Goal: Information Seeking & Learning: Learn about a topic

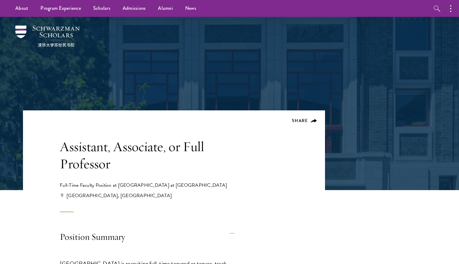
click at [225, 156] on h1 "Assistant, Associate, or Full Professor" at bounding box center [156, 155] width 193 height 34
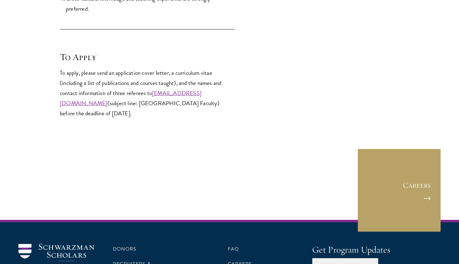
scroll to position [881, 0]
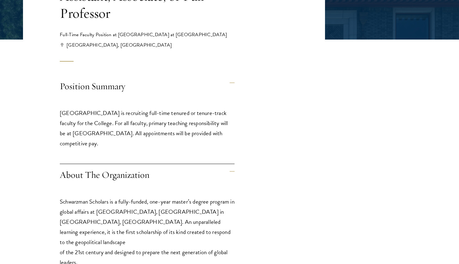
scroll to position [151, 0]
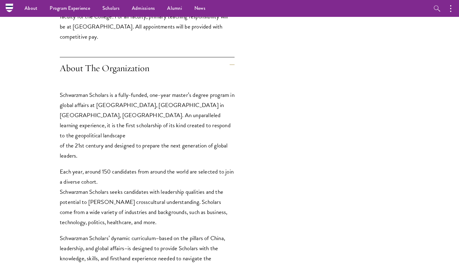
scroll to position [0, 0]
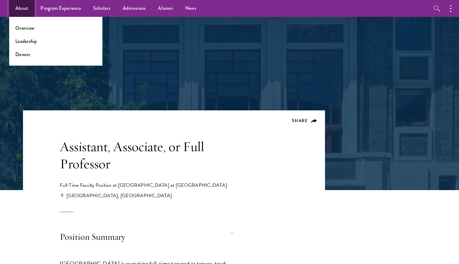
click at [21, 8] on link "About" at bounding box center [21, 8] width 25 height 17
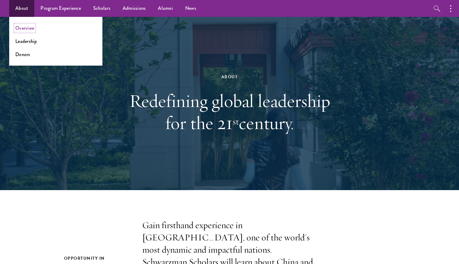
click at [28, 26] on link "Overview" at bounding box center [24, 28] width 19 height 7
click at [27, 39] on link "Leadership" at bounding box center [26, 41] width 22 height 7
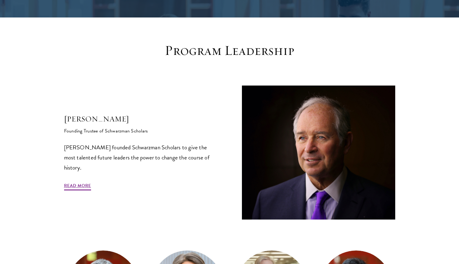
scroll to position [141, 0]
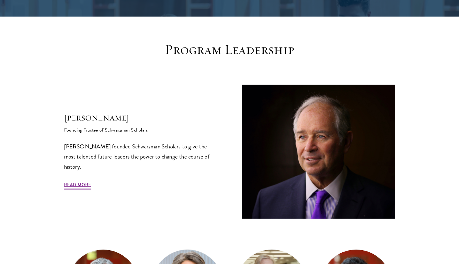
click at [172, 188] on div "Stephen A. Schwarzman Founding Trustee of Schwarzman Scholars Stephen A. Schwar…" at bounding box center [140, 152] width 153 height 78
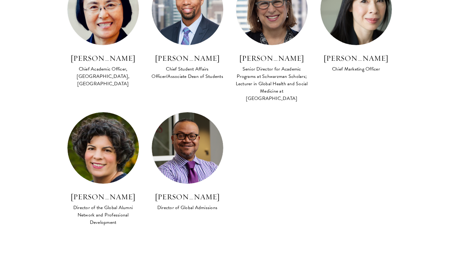
scroll to position [559, 0]
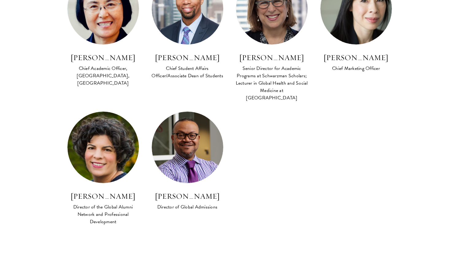
click at [346, 208] on div "Lan Xue Dean Amy Celico Executive Director Amy Stursberg Chief Executive Office…" at bounding box center [230, 33] width 338 height 404
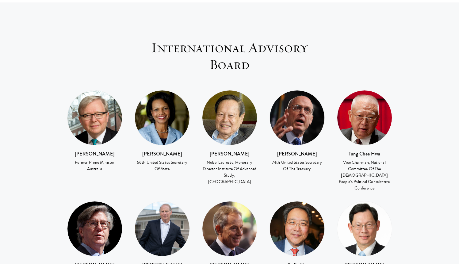
scroll to position [824, 0]
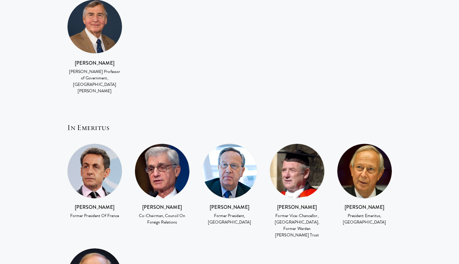
scroll to position [1137, 0]
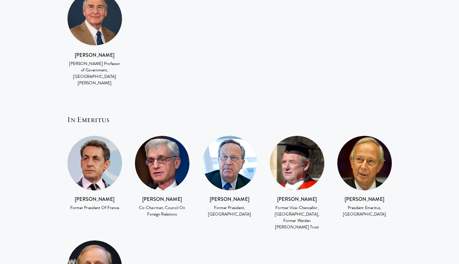
click at [409, 207] on section "International Advisory Board Kevin Rudd Former Prime Minister Australia Condole…" at bounding box center [229, 98] width 459 height 820
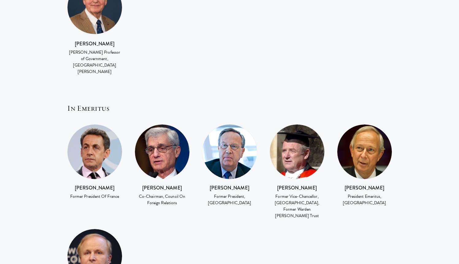
click at [393, 208] on div "Nicolas Sarkozy Former President Of France Robert Rubin Co-Chairman, Council On…" at bounding box center [230, 222] width 338 height 196
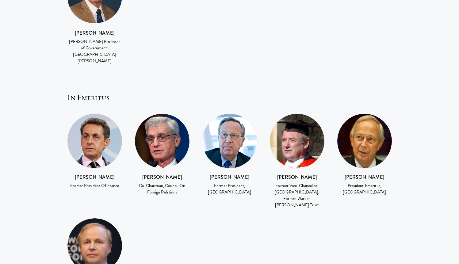
click at [393, 208] on div "Nicolas Sarkozy Former President Of France Robert Rubin Co-Chairman, Council On…" at bounding box center [230, 212] width 338 height 196
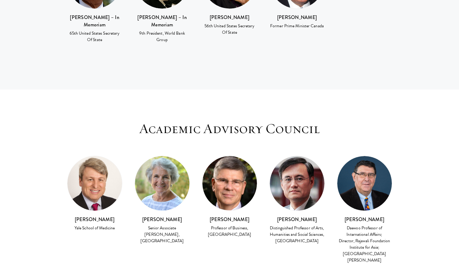
scroll to position [1562, 0]
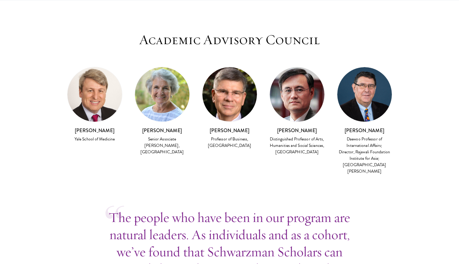
scroll to position [1671, 0]
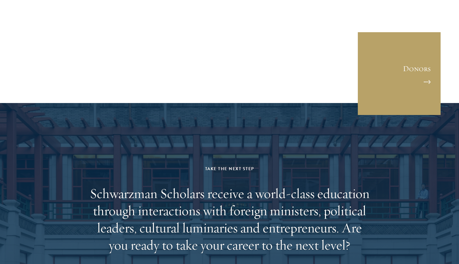
click at [411, 213] on aside "Take the Next Step Schwarzman Scholars receive a world-class education through …" at bounding box center [229, 218] width 459 height 230
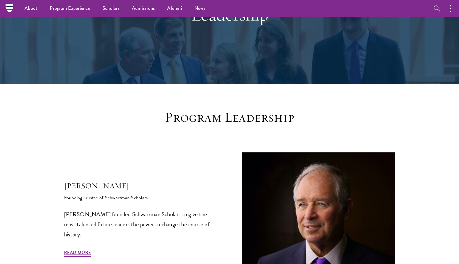
scroll to position [0, 0]
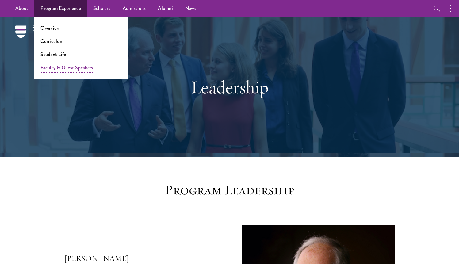
click at [63, 65] on link "Faculty & Guest Speakers" at bounding box center [67, 67] width 52 height 7
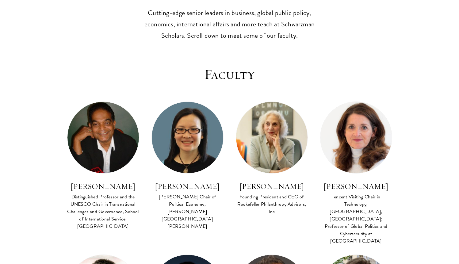
scroll to position [175, 0]
click at [155, 216] on div "Co-Instructor Institutional and Social Transformation in Contemporary China FAC…" at bounding box center [187, 170] width 84 height 139
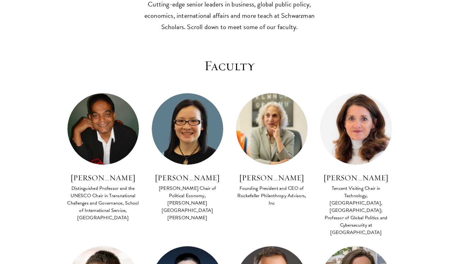
scroll to position [185, 0]
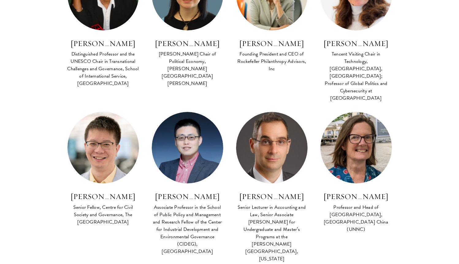
scroll to position [318, 0]
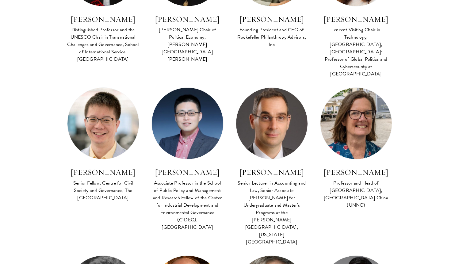
scroll to position [342, 0]
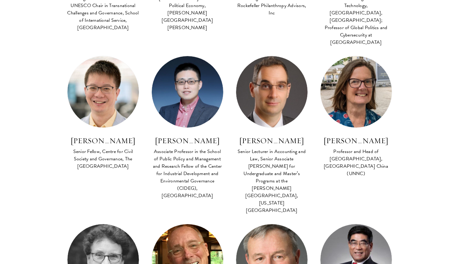
scroll to position [381, 0]
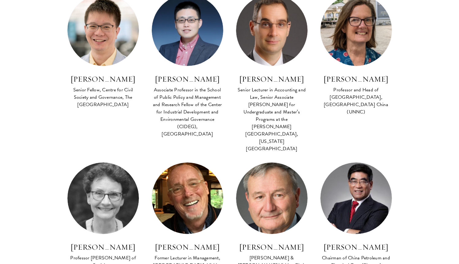
scroll to position [447, 0]
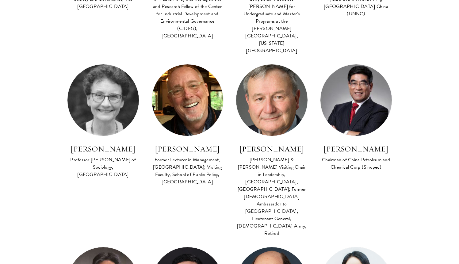
scroll to position [546, 0]
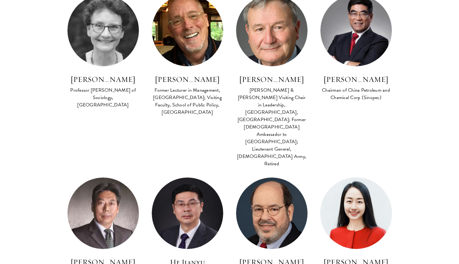
scroll to position [612, 0]
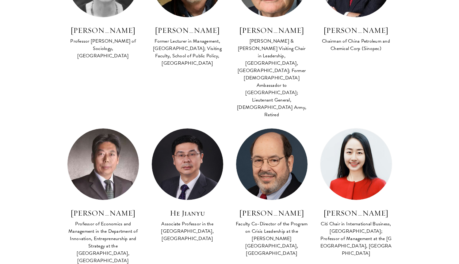
scroll to position [661, 0]
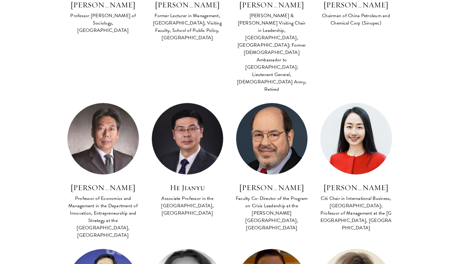
scroll to position [686, 0]
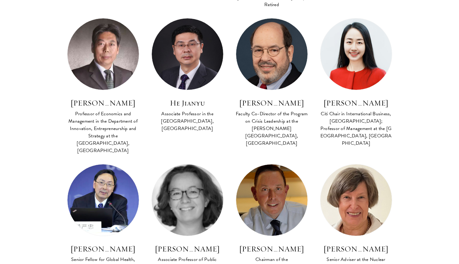
scroll to position [763, 0]
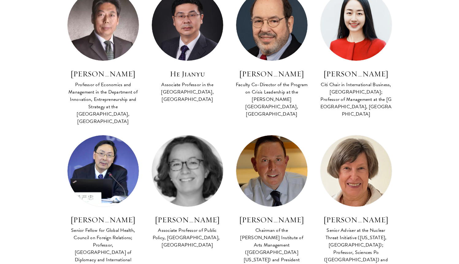
scroll to position [792, 0]
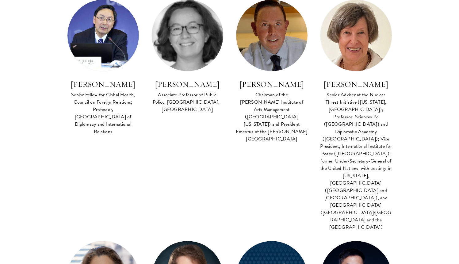
scroll to position [945, 0]
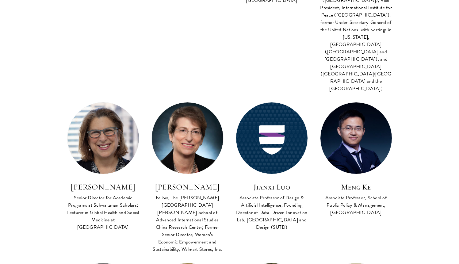
scroll to position [1107, 0]
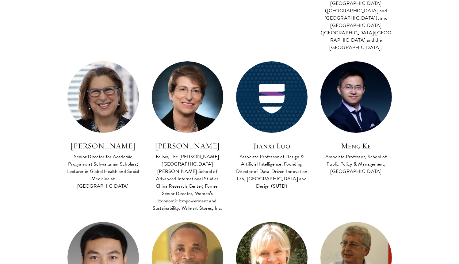
click at [47, 234] on section "Faculty Co Faculty Asian Regional Security FACULTY BIO Amitav Acharya Distingui…" at bounding box center [229, 269] width 459 height 2270
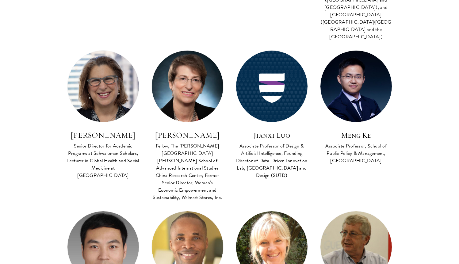
click at [47, 234] on section "Faculty Co Faculty Asian Regional Security FACULTY BIO Amitav Acharya Distingui…" at bounding box center [229, 258] width 459 height 2270
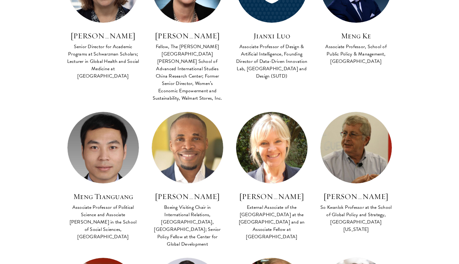
scroll to position [1219, 0]
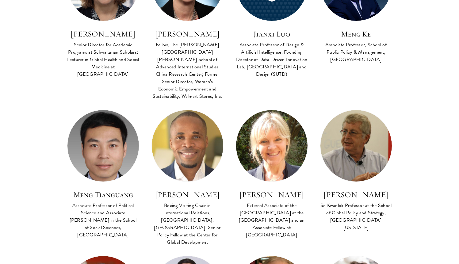
click at [47, 234] on section "Faculty Co Faculty Asian Regional Security FACULTY BIO Amitav Acharya Distingui…" at bounding box center [229, 157] width 459 height 2270
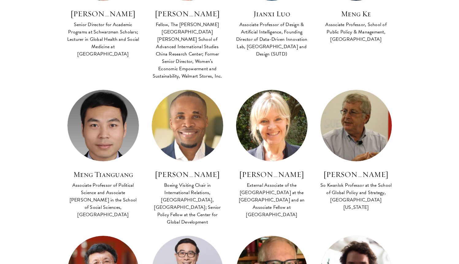
scroll to position [1245, 0]
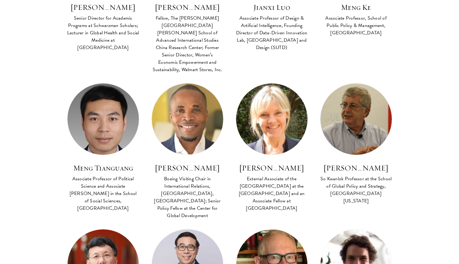
click at [47, 234] on section "Faculty Co Faculty Asian Regional Security FACULTY BIO Amitav Acharya Distingui…" at bounding box center [229, 130] width 459 height 2270
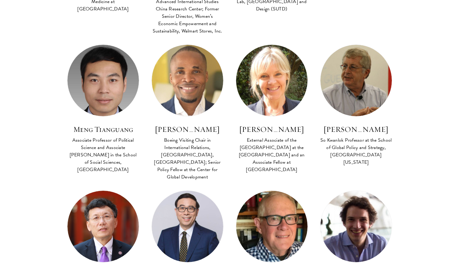
click at [47, 234] on section "Faculty Co Faculty Asian Regional Security FACULTY BIO Amitav Acharya Distingui…" at bounding box center [229, 91] width 459 height 2270
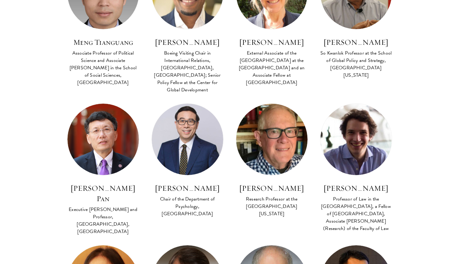
click at [47, 234] on section "Faculty Co Faculty Asian Regional Security FACULTY BIO Amitav Acharya Distingui…" at bounding box center [229, 4] width 459 height 2270
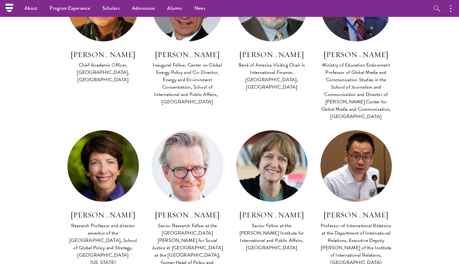
scroll to position [1560, 0]
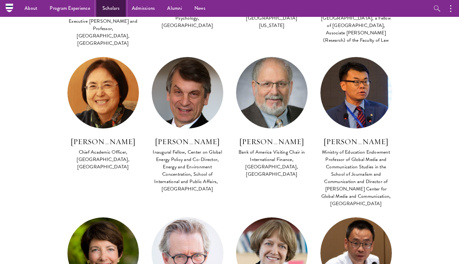
click at [109, 11] on link "Scholars" at bounding box center [110, 8] width 29 height 17
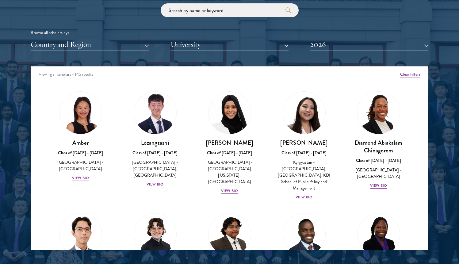
scroll to position [749, 0]
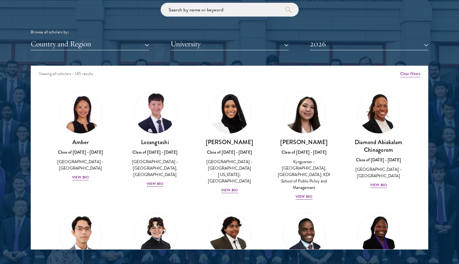
click at [188, 193] on div "Lozangtashi Class of 2025 - 2026 China - South-Central Minzu University, Beijin…" at bounding box center [155, 139] width 75 height 109
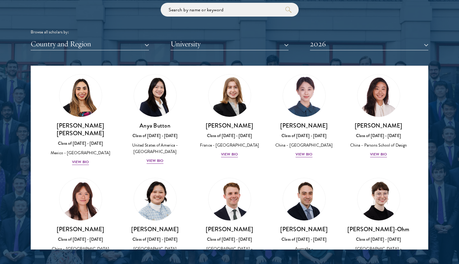
scroll to position [572, 0]
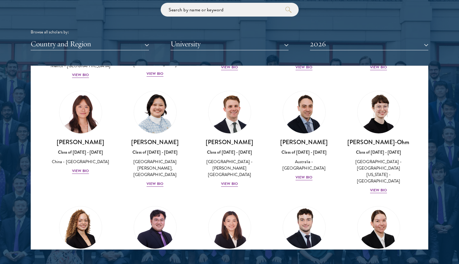
click at [192, 200] on div "Shiqian Cui Class of 2025 - 2026 China - Tufts University View Bio" at bounding box center [229, 248] width 75 height 96
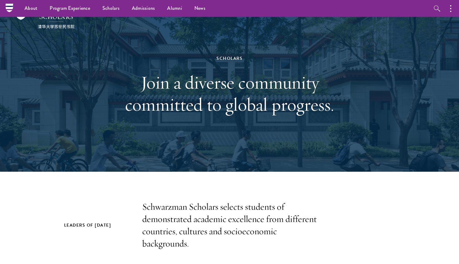
scroll to position [0, 0]
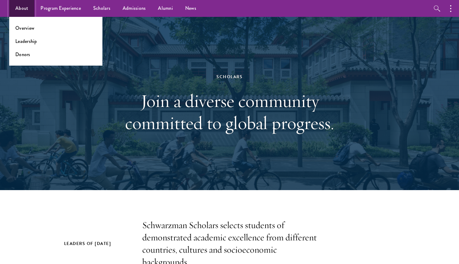
click at [25, 6] on link "About" at bounding box center [21, 8] width 25 height 17
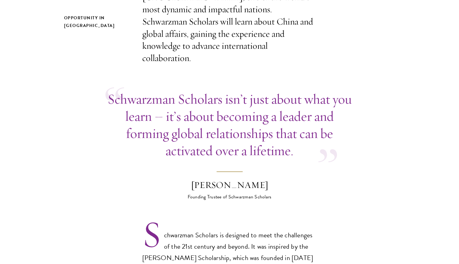
scroll to position [310, 0]
